Goal: Information Seeking & Learning: Learn about a topic

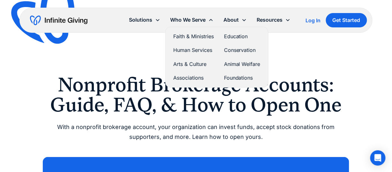
click at [192, 62] on link "Arts & Culture" at bounding box center [193, 64] width 41 height 9
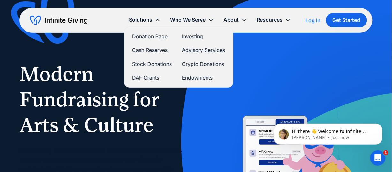
click at [148, 65] on link "Stock Donations" at bounding box center [152, 64] width 40 height 9
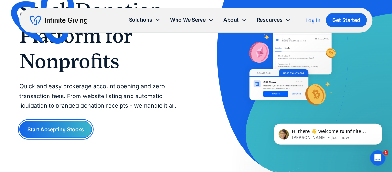
click at [45, 130] on link "Start Accepting Stocks" at bounding box center [55, 129] width 72 height 17
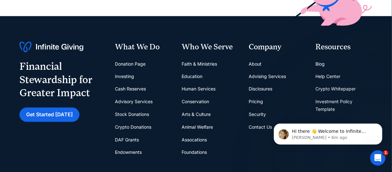
scroll to position [255, 0]
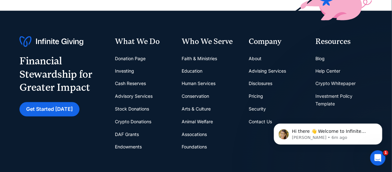
click at [126, 84] on link "Cash Reserves" at bounding box center [130, 84] width 31 height 13
